Goal: Find specific page/section: Find specific page/section

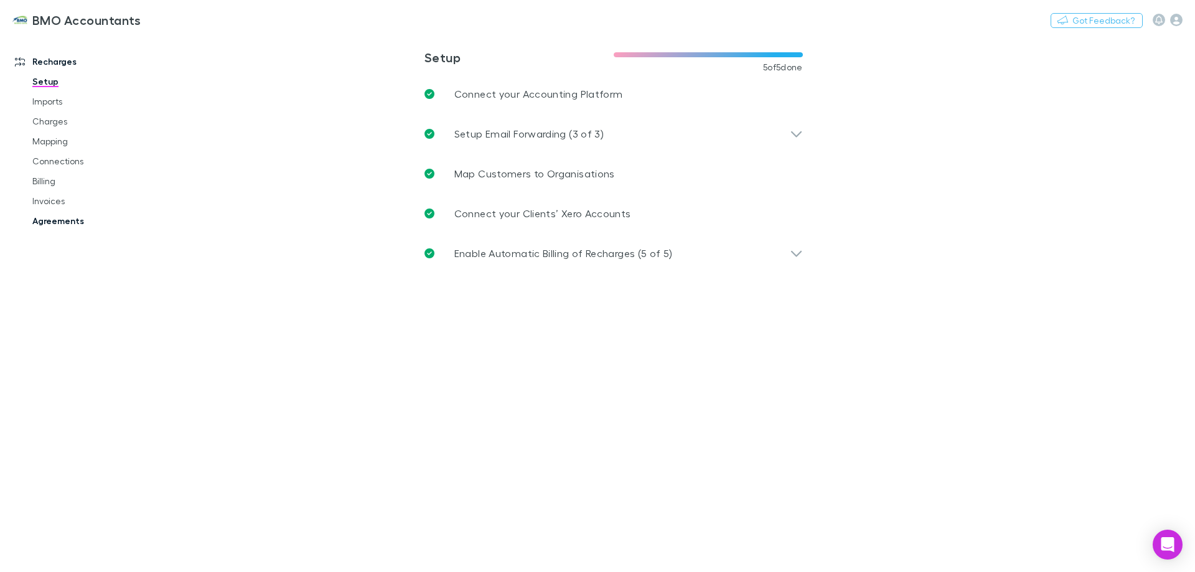
click at [52, 219] on link "Agreements" at bounding box center [94, 221] width 148 height 20
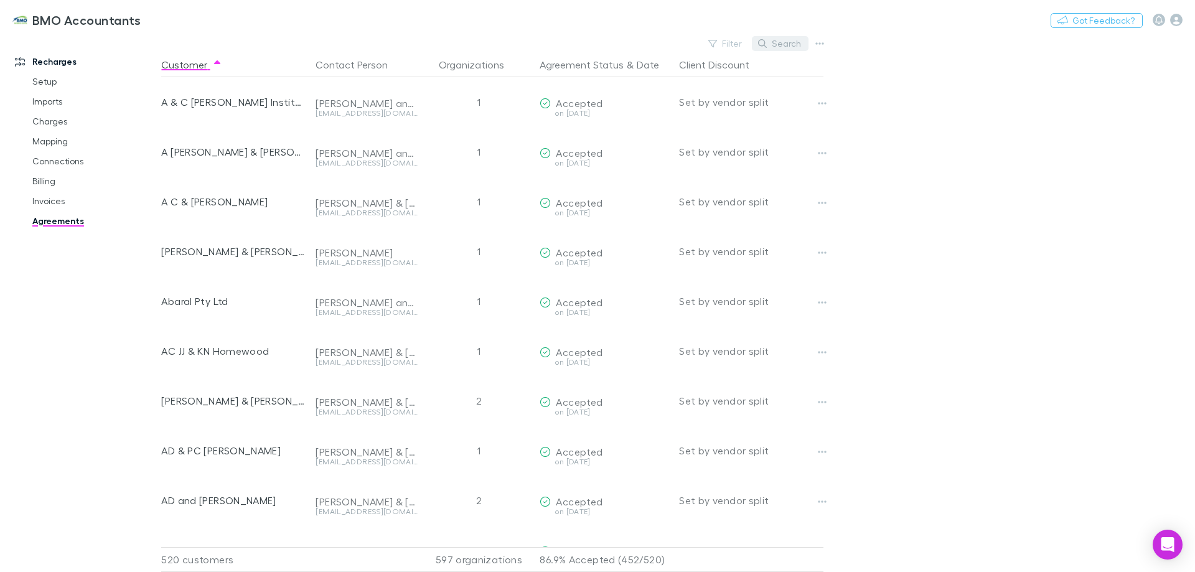
click at [801, 42] on button "Search" at bounding box center [780, 43] width 57 height 15
type input "*"
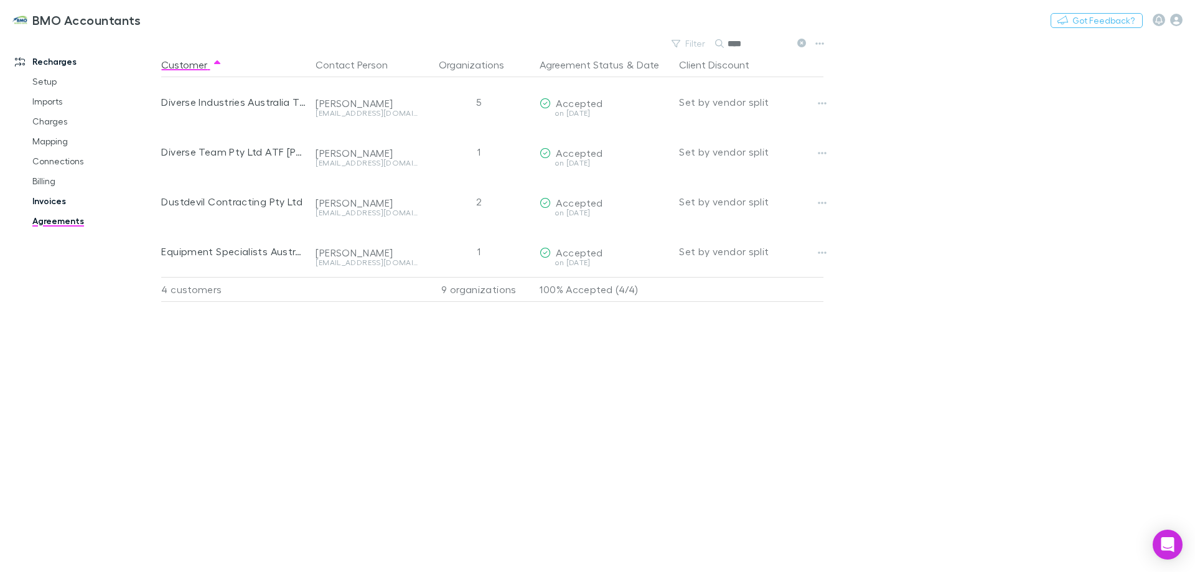
type input "****"
click at [53, 200] on link "Invoices" at bounding box center [94, 201] width 148 height 20
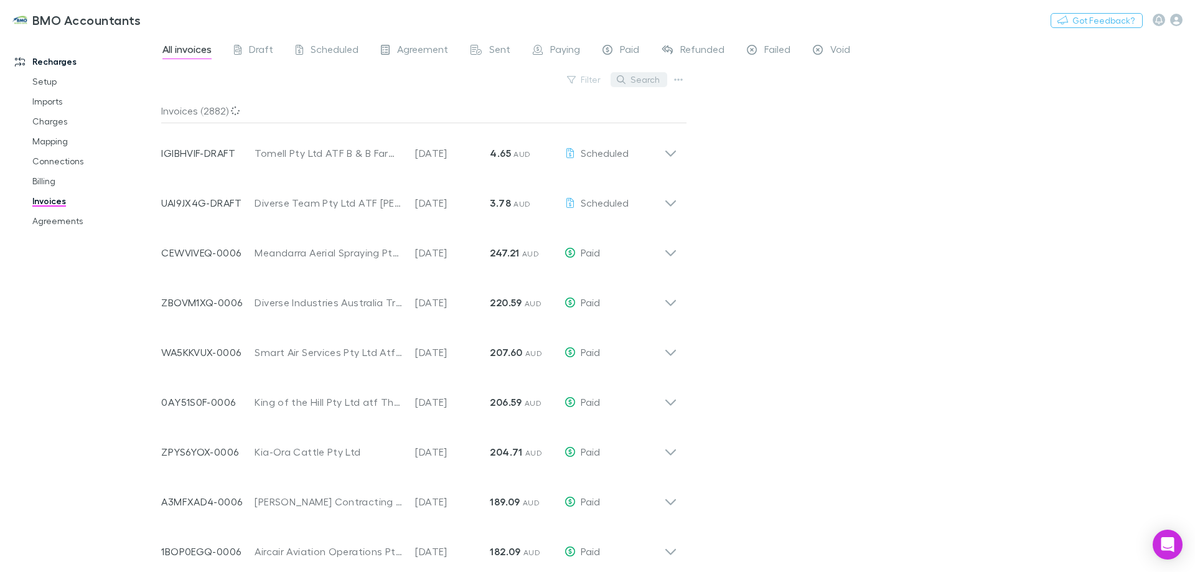
click at [644, 80] on button "Search" at bounding box center [638, 79] width 57 height 15
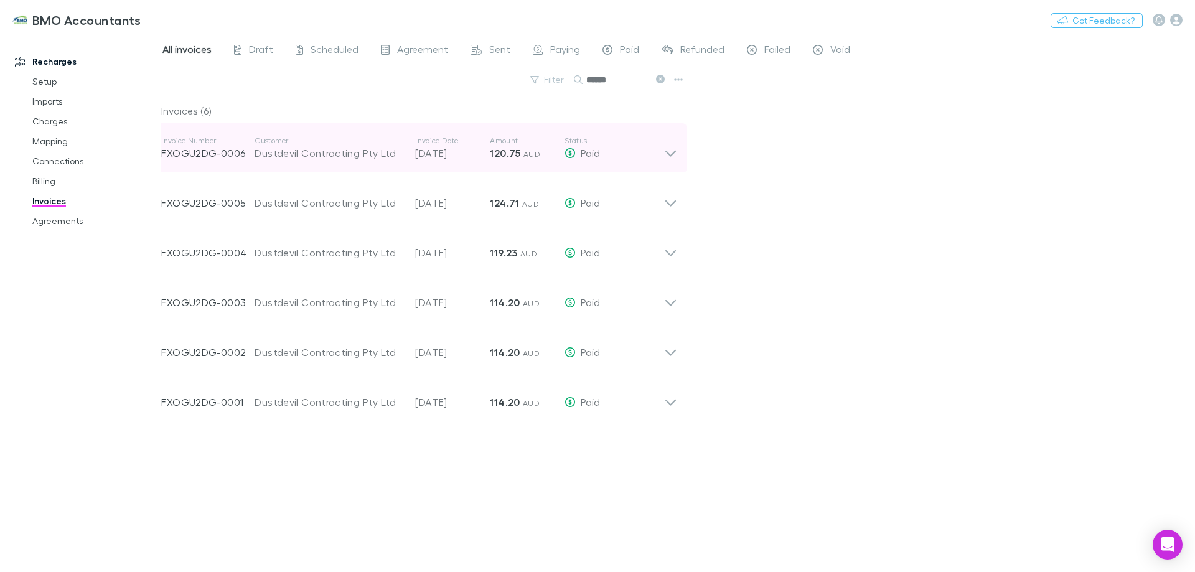
type input "******"
click at [671, 153] on icon at bounding box center [670, 148] width 13 height 25
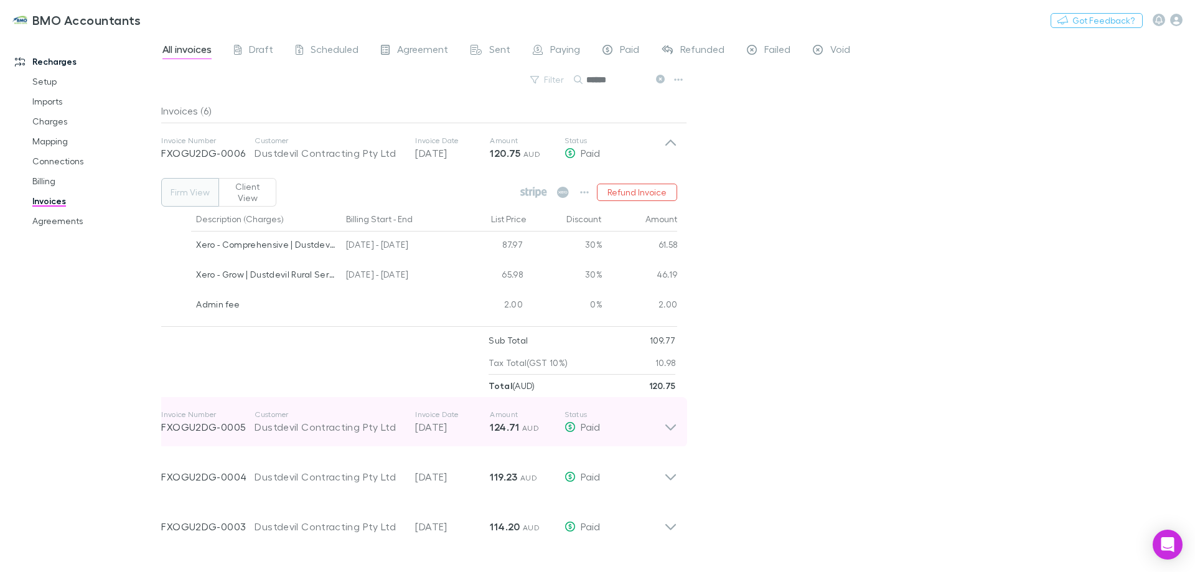
click at [673, 424] on icon at bounding box center [670, 427] width 11 height 6
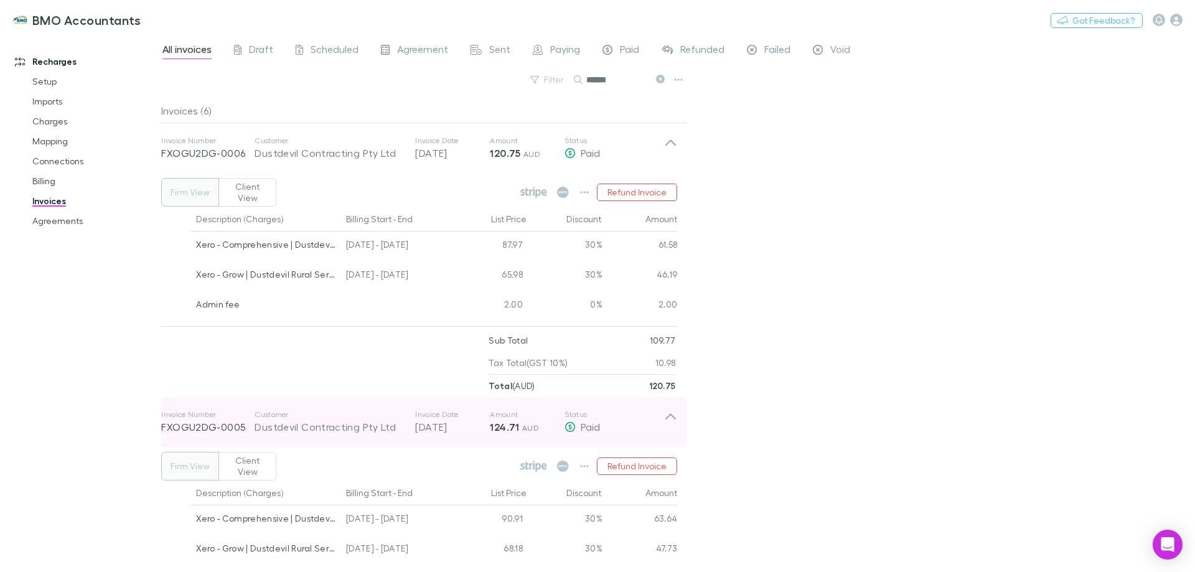
click at [673, 416] on icon at bounding box center [670, 421] width 13 height 25
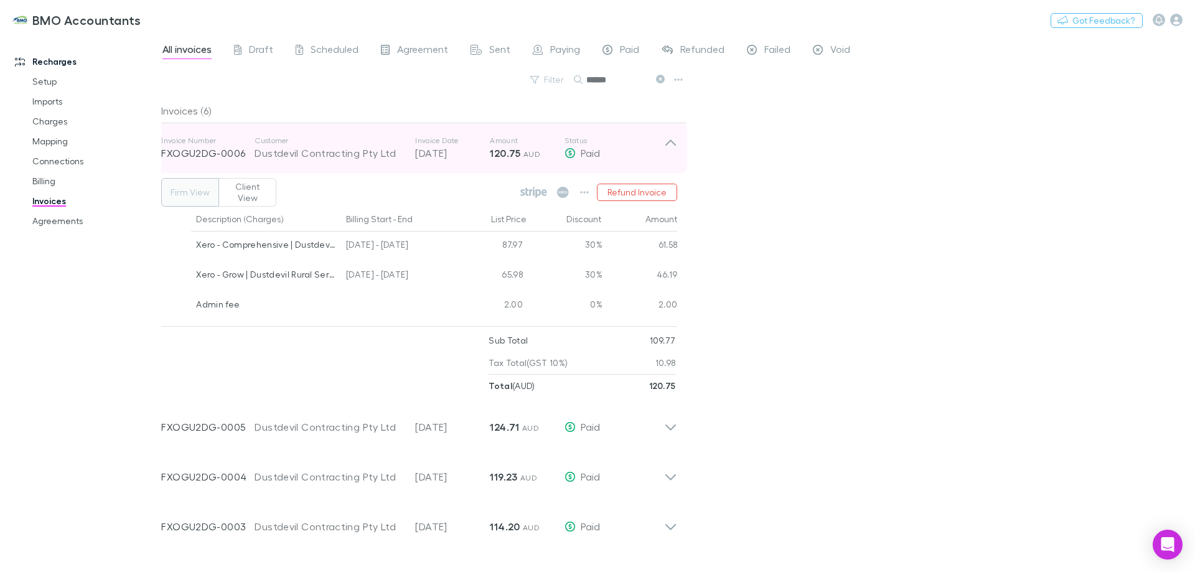
click at [671, 139] on icon at bounding box center [670, 148] width 13 height 25
